Goal: Find specific page/section: Find specific page/section

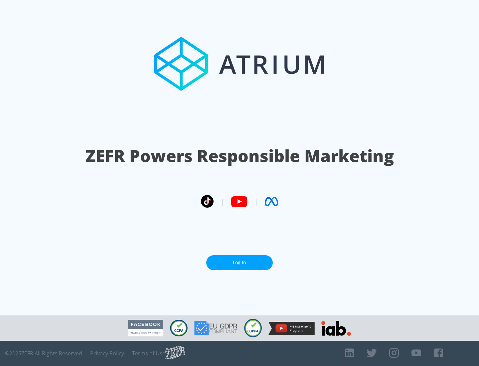
click at [240, 260] on link "Log In" at bounding box center [239, 262] width 67 height 15
